Goal: Task Accomplishment & Management: Use online tool/utility

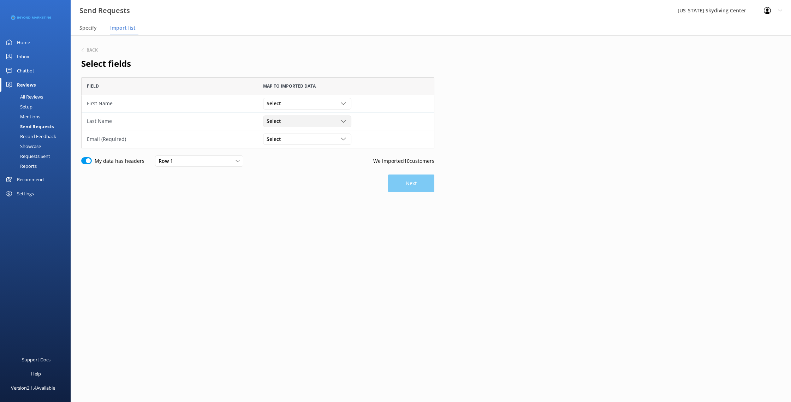
scroll to position [71, 353]
click at [293, 97] on div "Select Customer Id First Name Last Name Email Gender Age Weight Day of birth Ad…" at bounding box center [346, 104] width 176 height 18
click at [293, 101] on div "Select" at bounding box center [307, 104] width 85 height 8
click at [284, 132] on div "First Name" at bounding box center [278, 132] width 22 height 7
click at [284, 122] on span "Select" at bounding box center [276, 121] width 19 height 8
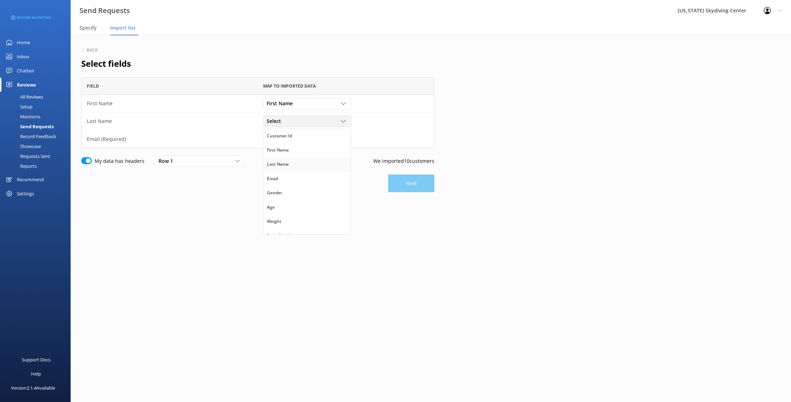
click at [288, 170] on link "Last Name" at bounding box center [307, 164] width 87 height 14
click at [286, 136] on div "Select" at bounding box center [307, 139] width 85 height 8
click at [287, 195] on link "Email" at bounding box center [307, 196] width 87 height 14
